Goal: Navigation & Orientation: Find specific page/section

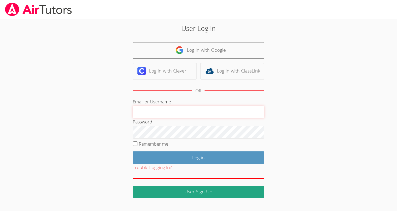
click at [155, 113] on input "Email or Username" at bounding box center [199, 112] width 132 height 13
type input "zoz20202@kangwon.ac.kr"
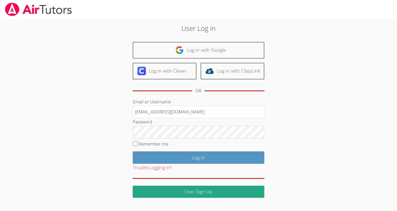
click at [136, 141] on input "Remember me" at bounding box center [135, 143] width 4 height 4
checkbox input "true"
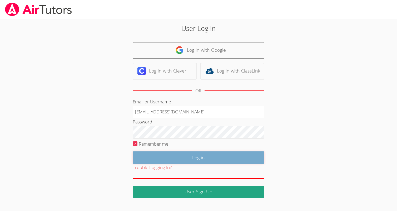
click at [199, 155] on input "Log in" at bounding box center [199, 157] width 132 height 12
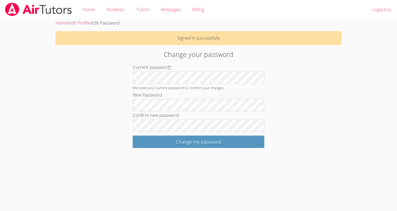
click at [75, 126] on div "Home › Edit Profile › Edit Password Signed in successfully Change your password…" at bounding box center [199, 83] width 298 height 129
click at [66, 24] on link "Home" at bounding box center [62, 23] width 12 height 6
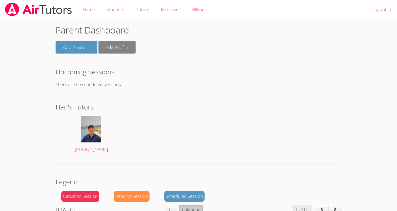
click at [117, 48] on link "Edit Profile" at bounding box center [117, 47] width 37 height 12
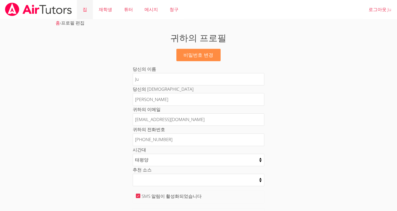
click at [84, 9] on font "집" at bounding box center [85, 9] width 4 height 6
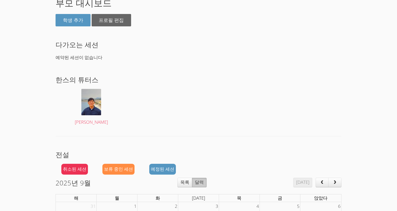
scroll to position [27, 0]
click at [92, 120] on font "김영광" at bounding box center [91, 122] width 33 height 6
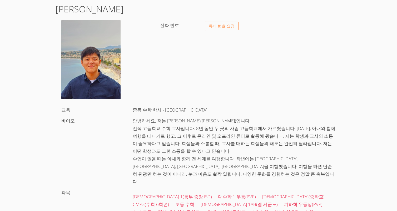
scroll to position [30, 0]
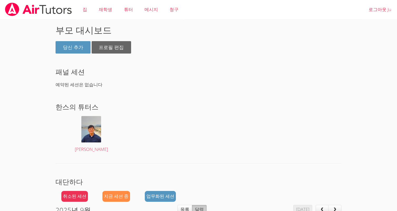
click at [40, 10] on img at bounding box center [38, 9] width 68 height 13
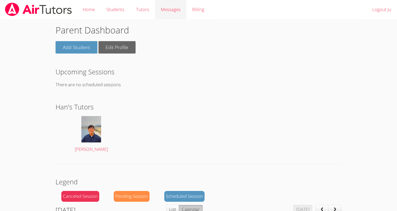
click at [170, 13] on div "Messages" at bounding box center [171, 10] width 20 height 8
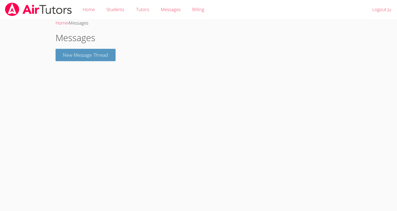
click at [57, 10] on img at bounding box center [38, 9] width 68 height 13
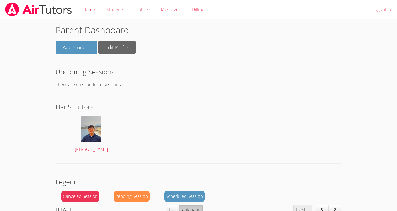
drag, startPoint x: 252, startPoint y: 47, endPoint x: 252, endPoint y: 2, distance: 44.8
click at [252, 47] on div "Add Student Edit Profile" at bounding box center [199, 47] width 286 height 12
